Goal: Register for event/course

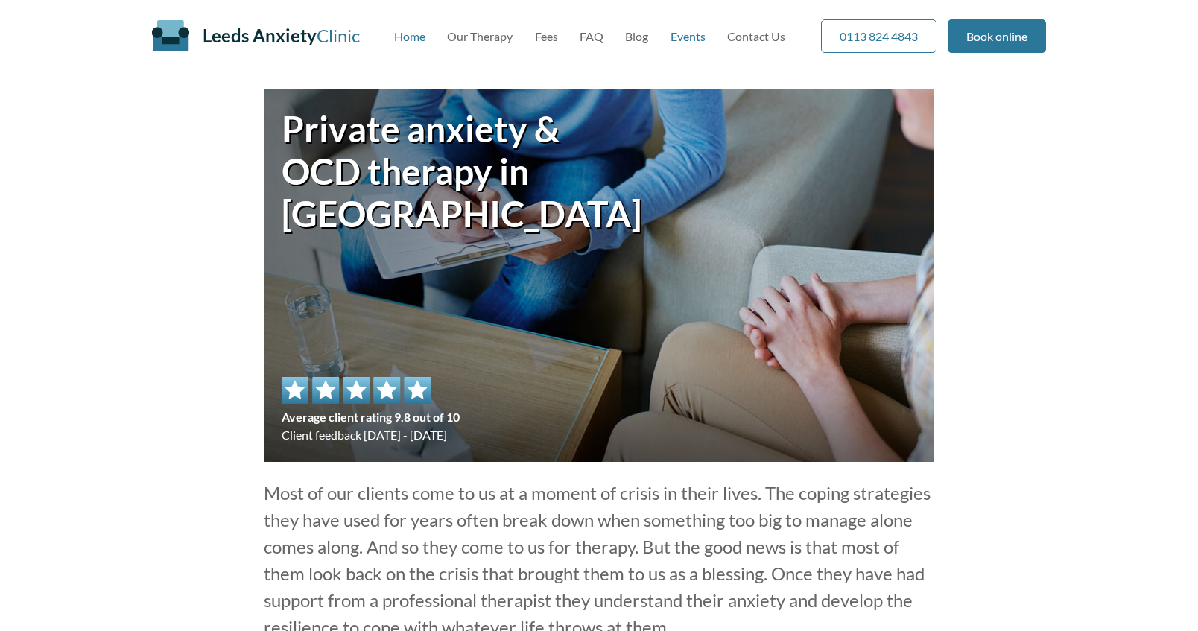
click at [683, 36] on link "Events" at bounding box center [688, 36] width 35 height 14
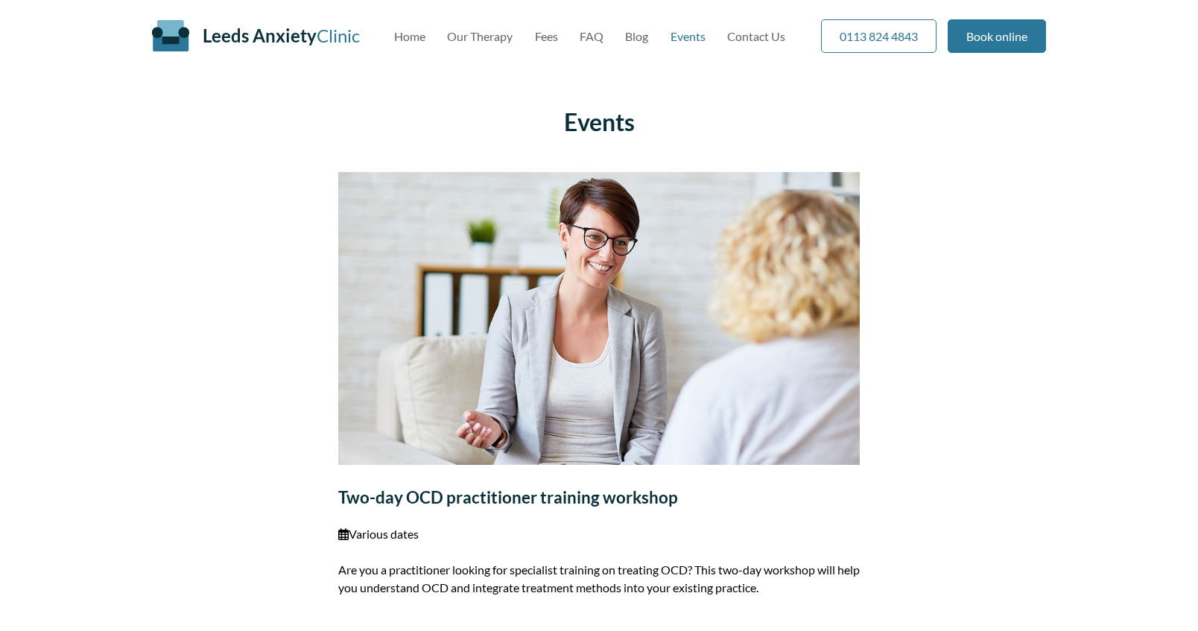
click at [673, 244] on img at bounding box center [599, 318] width 522 height 293
